Goal: Task Accomplishment & Management: Use online tool/utility

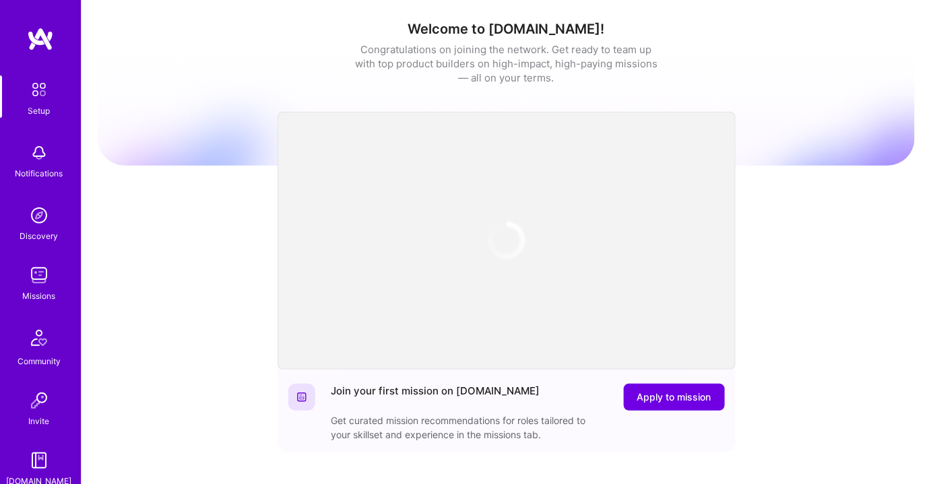
click at [35, 285] on img at bounding box center [39, 275] width 27 height 27
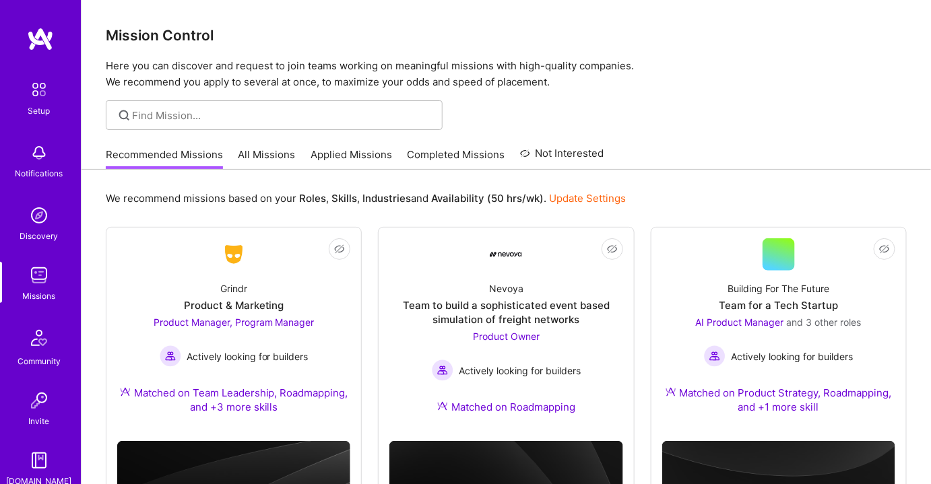
click at [264, 150] on link "All Missions" at bounding box center [266, 159] width 57 height 22
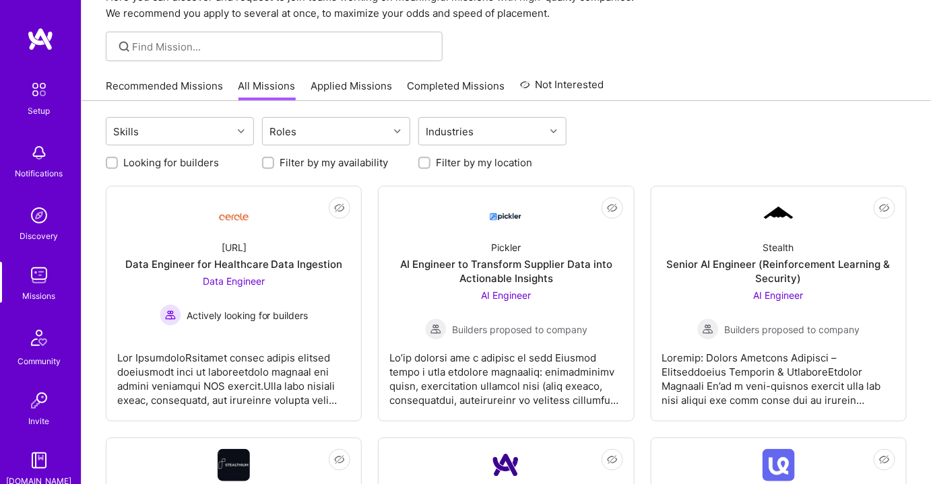
scroll to position [61, 0]
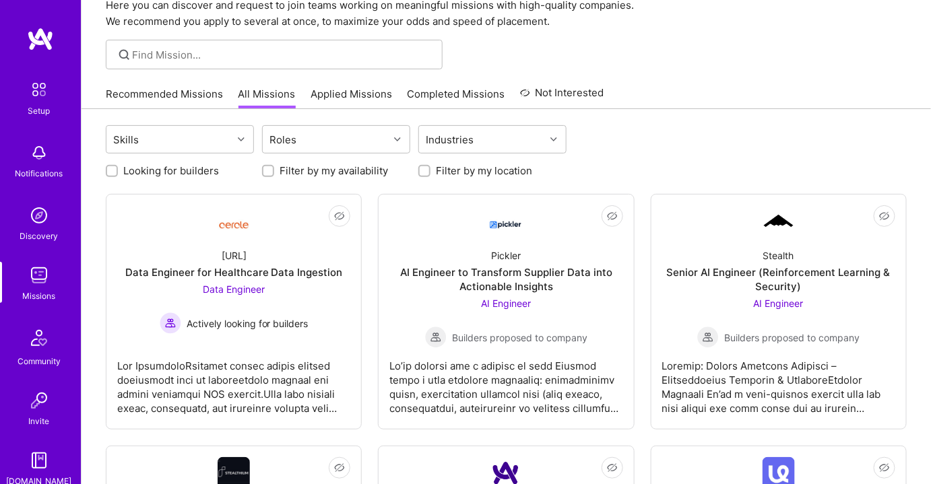
click at [337, 94] on link "Applied Missions" at bounding box center [351, 98] width 81 height 22
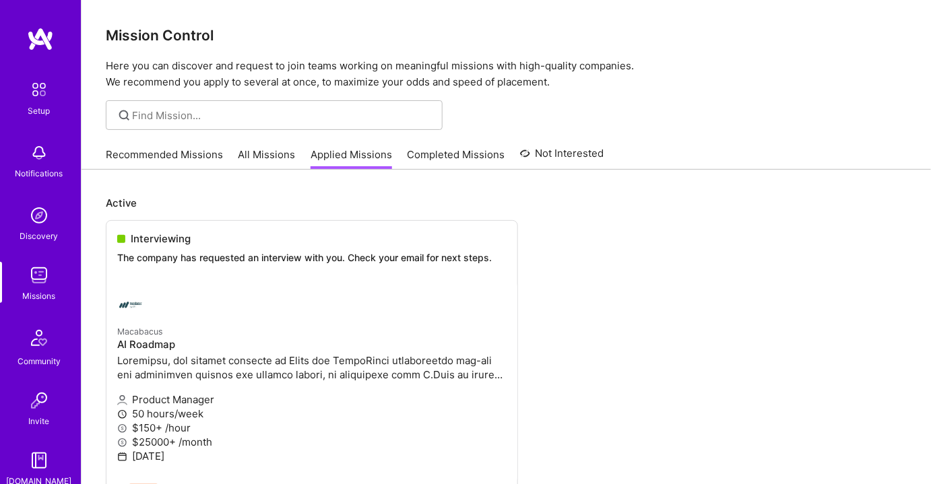
click at [260, 149] on link "All Missions" at bounding box center [266, 159] width 57 height 22
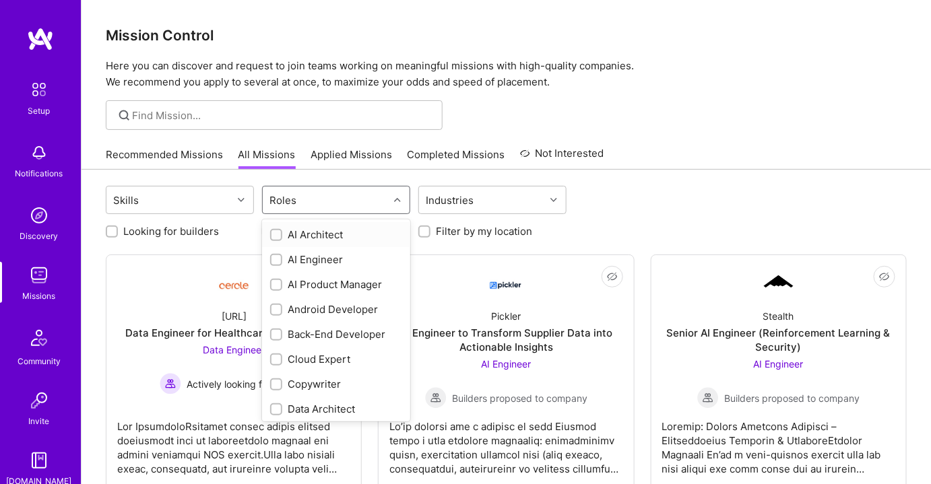
click at [360, 197] on div "Roles" at bounding box center [326, 200] width 126 height 27
click at [278, 282] on input "checkbox" at bounding box center [277, 285] width 9 height 9
checkbox input "true"
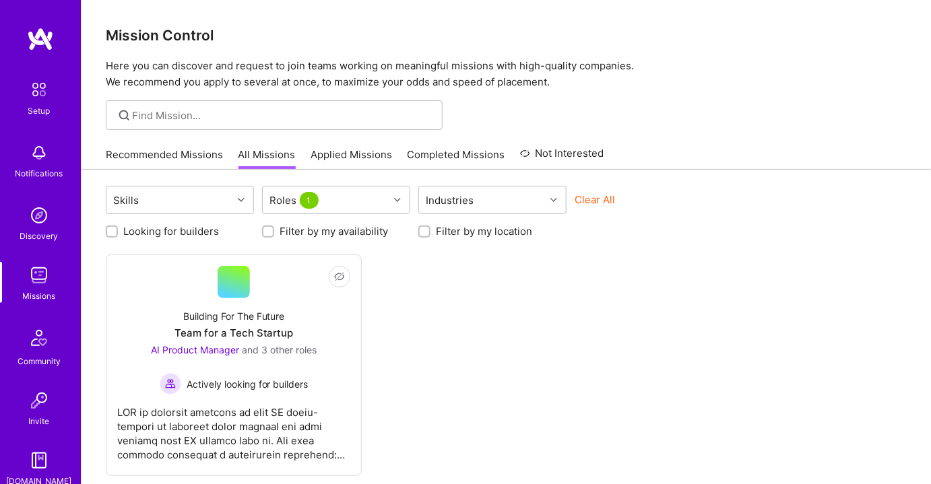
click at [612, 369] on div "Not Interested Building For The Future Team for a Tech Startup AI Product Manag…" at bounding box center [506, 366] width 801 height 222
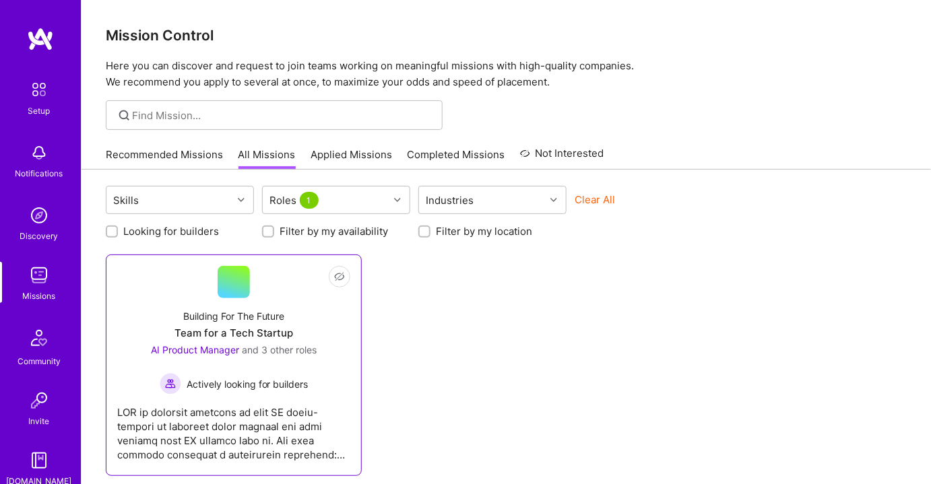
scroll to position [61, 0]
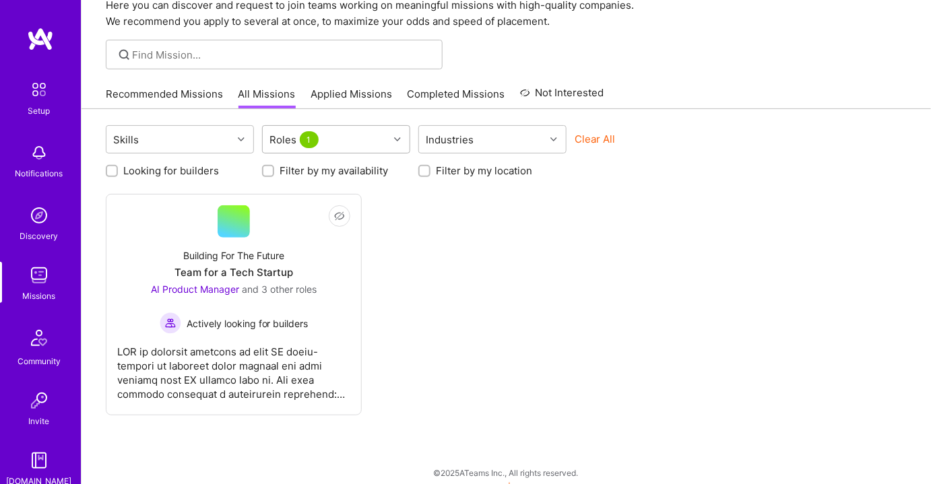
click at [397, 137] on icon at bounding box center [397, 139] width 7 height 7
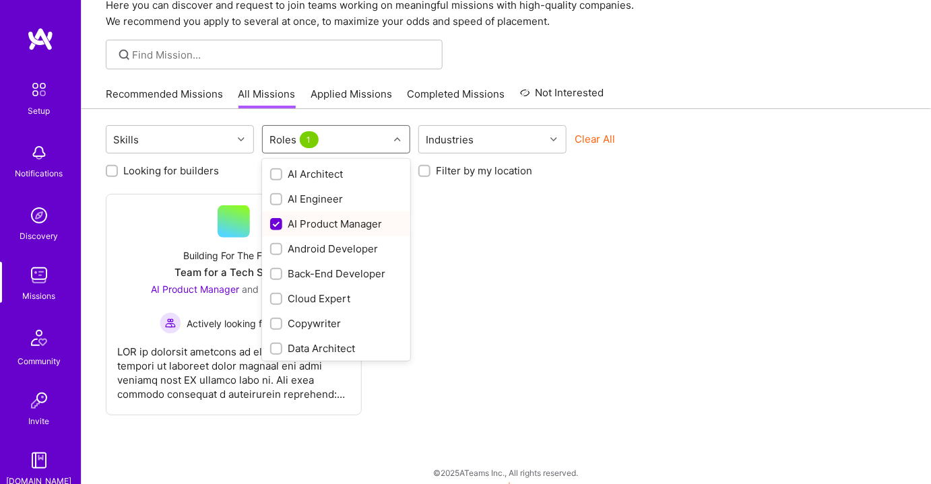
click at [276, 221] on input "checkbox" at bounding box center [277, 225] width 12 height 12
checkbox input "false"
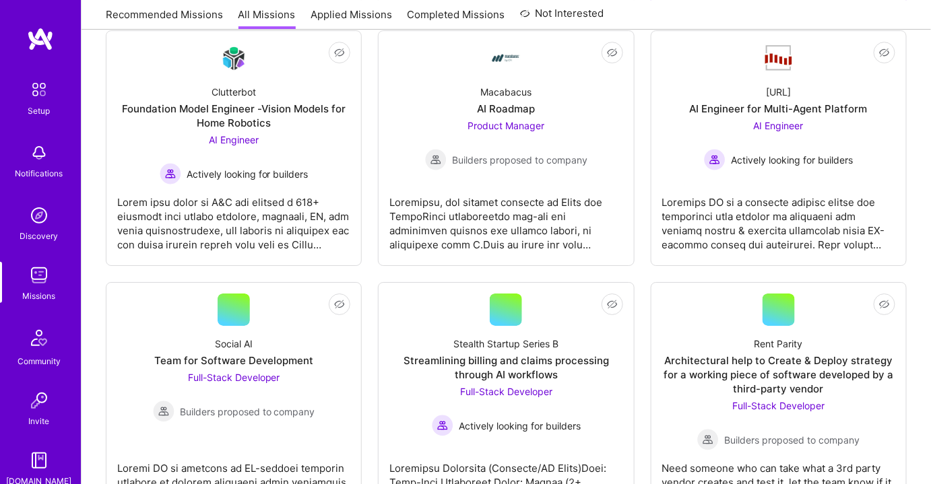
scroll to position [1469, 0]
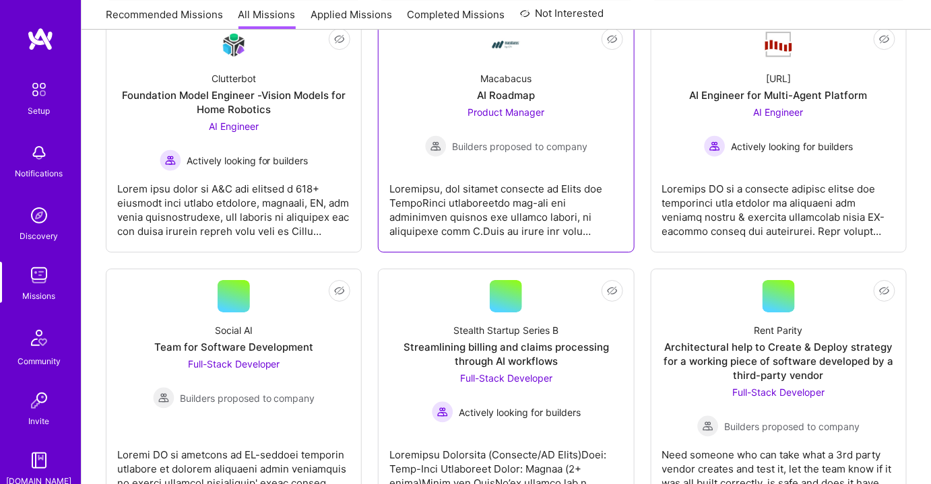
click at [517, 110] on span "Product Manager" at bounding box center [505, 111] width 77 height 11
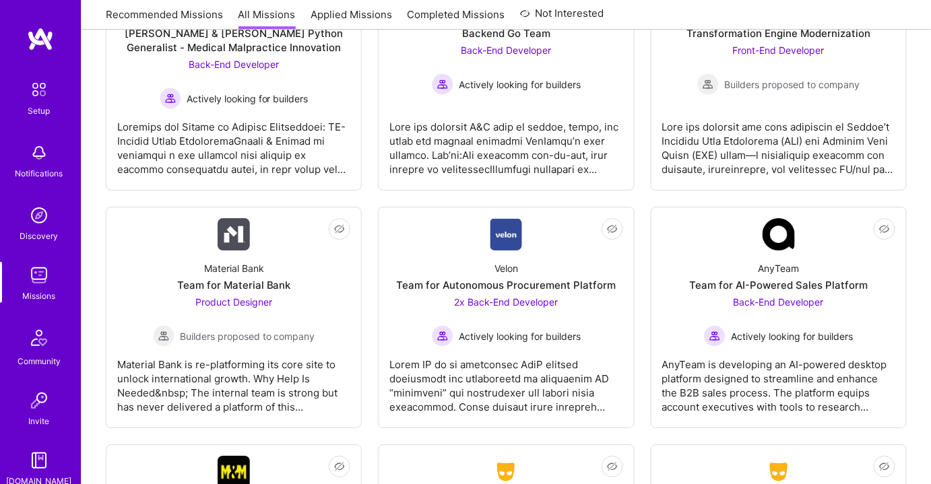
scroll to position [3061, 0]
